Goal: Task Accomplishment & Management: Use online tool/utility

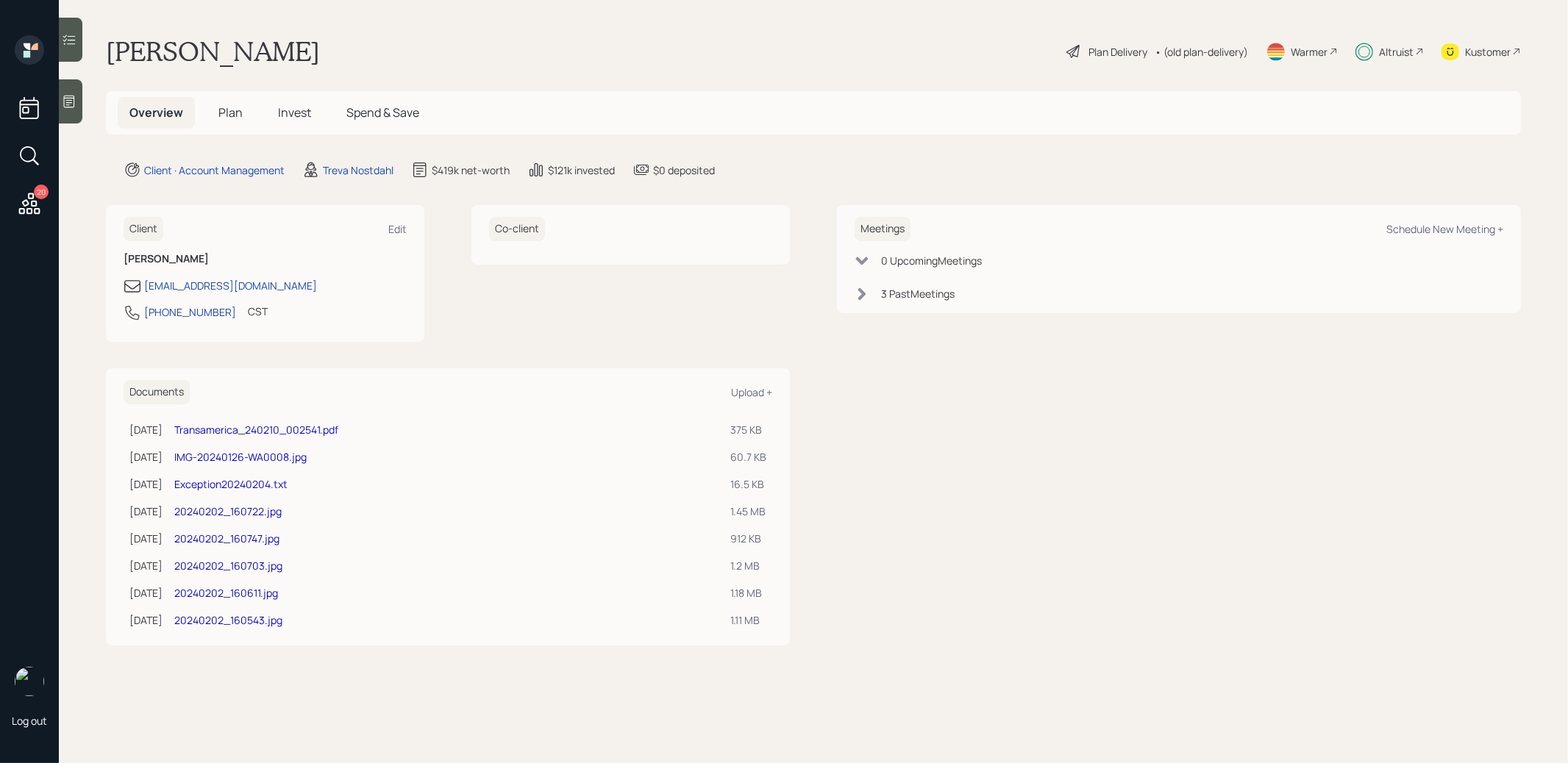
click at [1108, 50] on div "Plan Delivery" at bounding box center [1117, 51] width 59 height 16
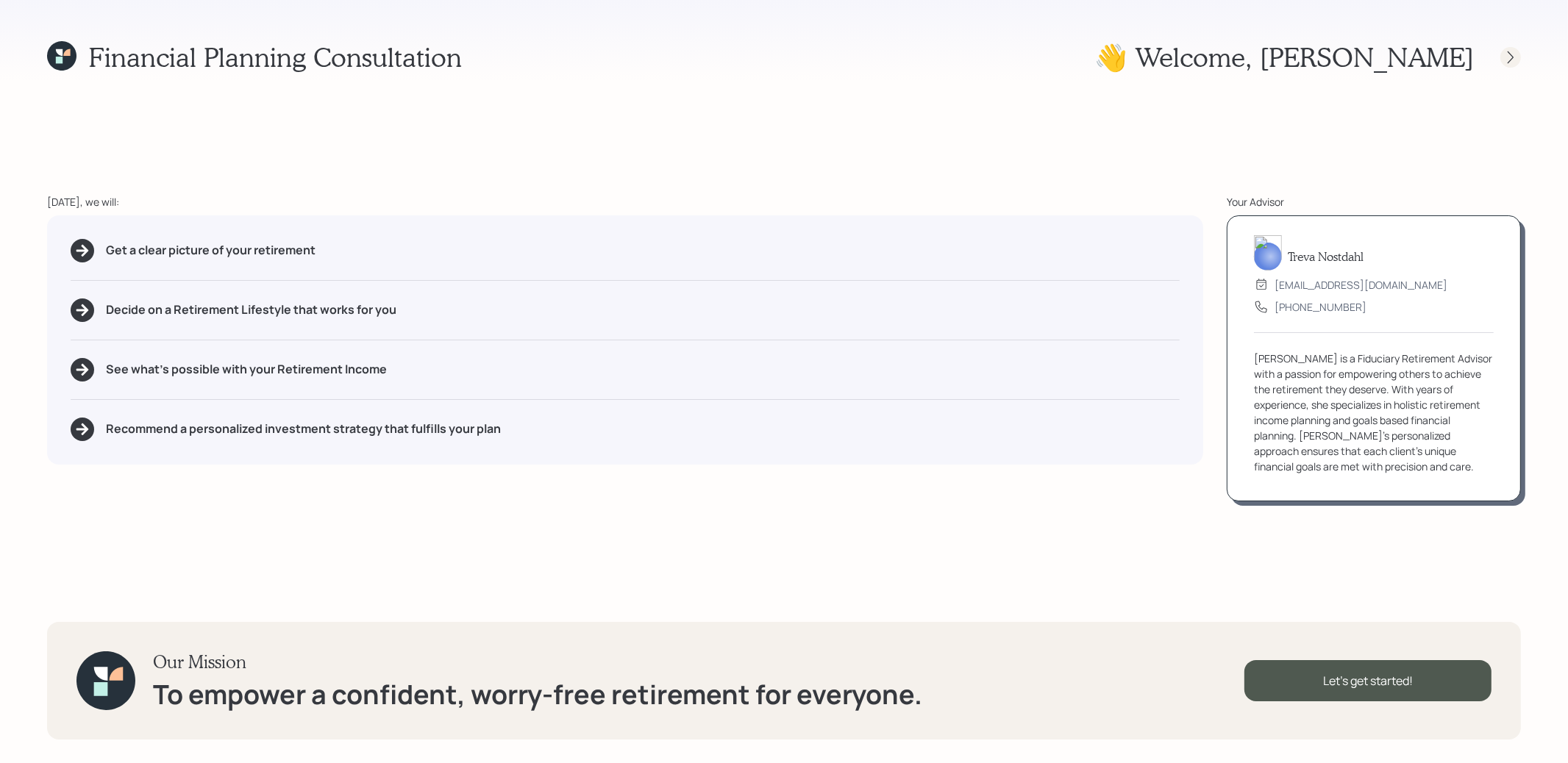
click at [1513, 56] on icon at bounding box center [1510, 57] width 6 height 12
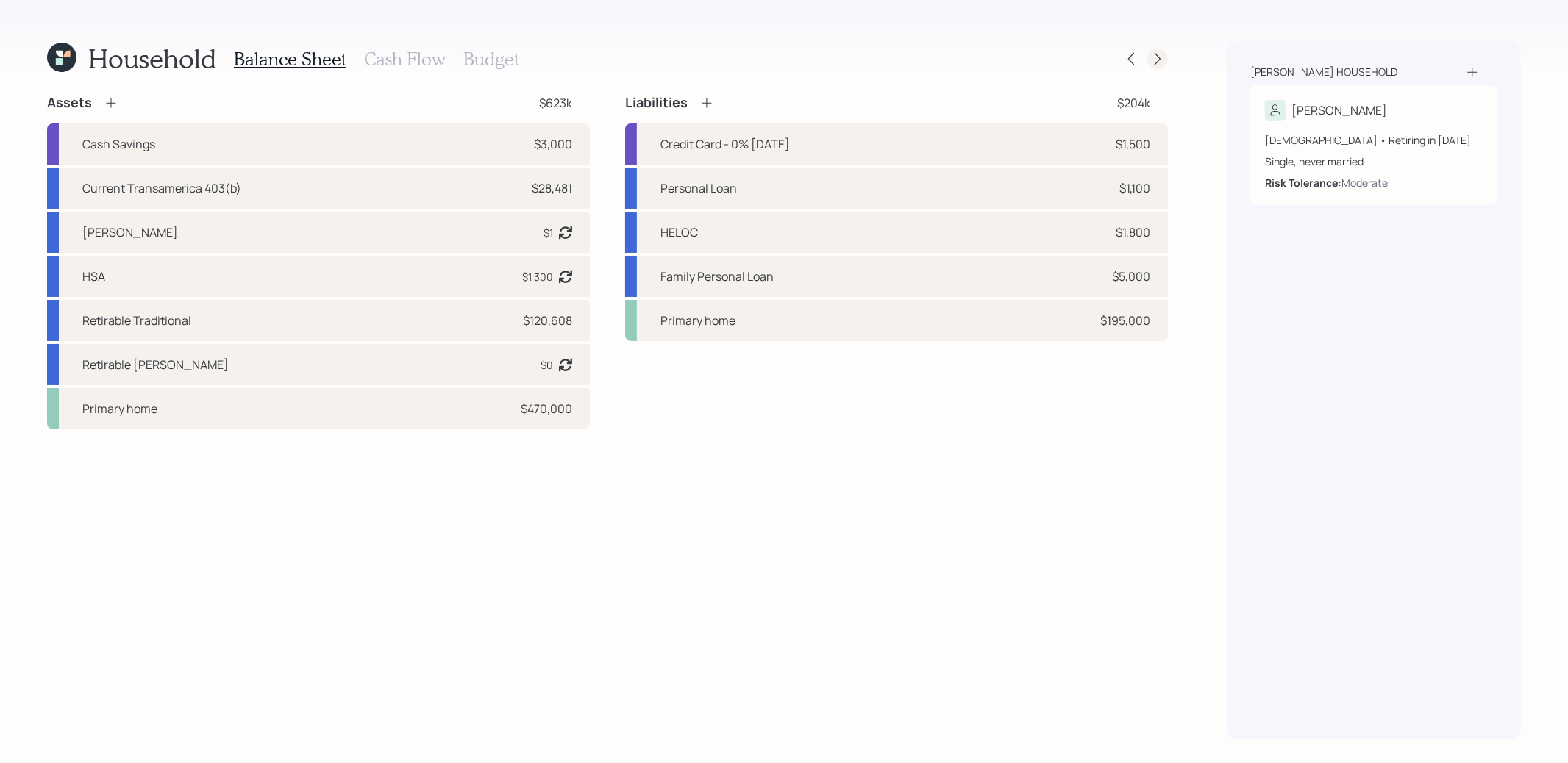
click at [1150, 64] on icon at bounding box center [1157, 59] width 15 height 15
